Goal: Use online tool/utility: Use online tool/utility

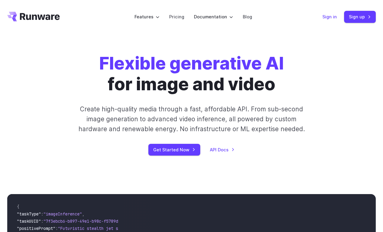
click at [329, 15] on link "Sign in" at bounding box center [329, 16] width 14 height 7
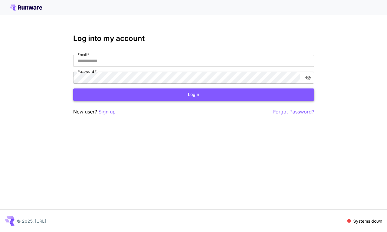
type input "**********"
click at [197, 96] on button "Login" at bounding box center [193, 95] width 241 height 12
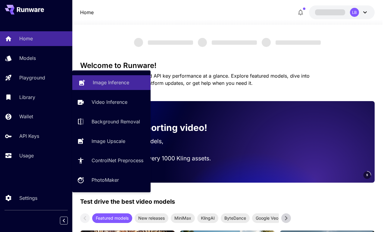
drag, startPoint x: 32, startPoint y: 76, endPoint x: 119, endPoint y: 87, distance: 87.8
click at [32, 76] on p "Playground" at bounding box center [32, 77] width 26 height 7
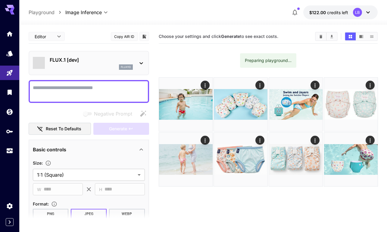
type input "**********"
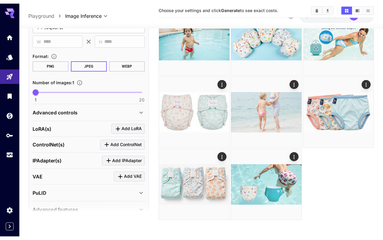
scroll to position [171, 0]
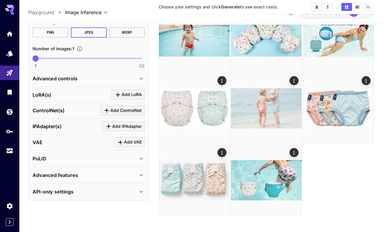
click at [142, 190] on icon at bounding box center [140, 192] width 7 height 7
click at [142, 191] on icon at bounding box center [141, 192] width 3 height 2
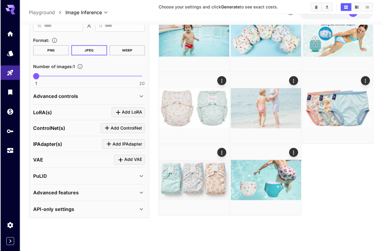
scroll to position [153, 0]
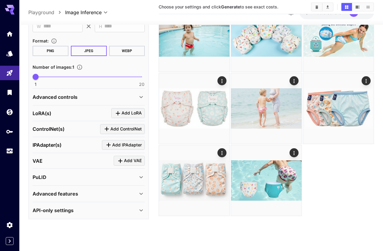
click at [143, 209] on icon at bounding box center [140, 210] width 7 height 7
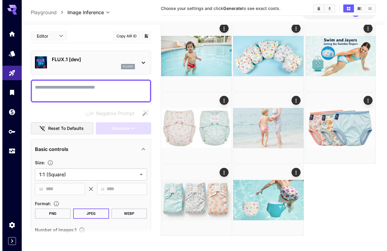
scroll to position [17, 0]
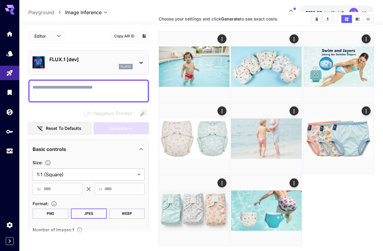
click at [143, 61] on icon at bounding box center [140, 62] width 7 height 7
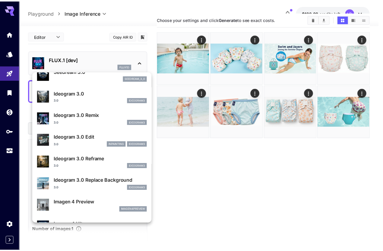
scroll to position [151, 0]
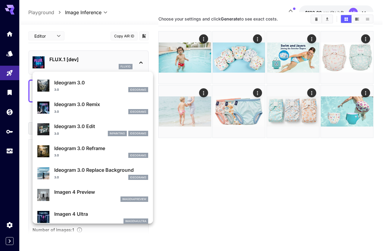
click at [144, 34] on div at bounding box center [193, 125] width 387 height 251
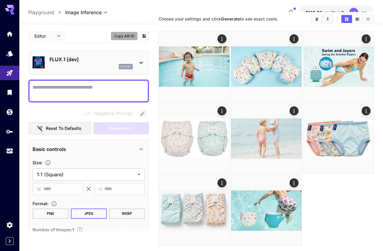
click at [127, 33] on button "Copy AIR ID" at bounding box center [124, 36] width 27 height 9
